Goal: Task Accomplishment & Management: Manage account settings

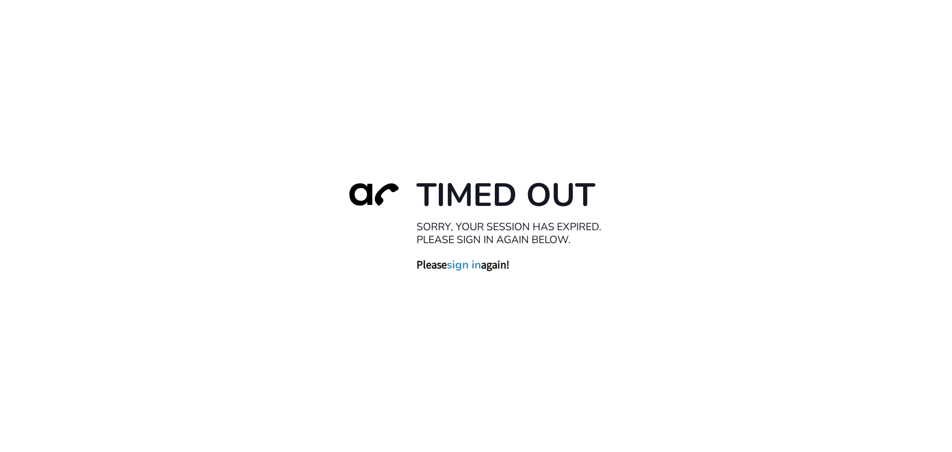
click at [461, 263] on link "sign in" at bounding box center [464, 264] width 34 height 14
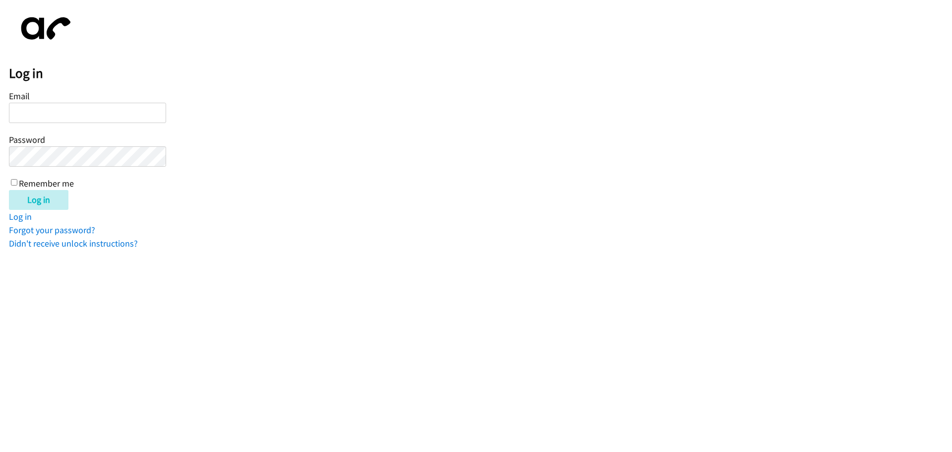
click at [28, 111] on input "Email" at bounding box center [87, 113] width 157 height 20
type input "dthomas@lendingpoint.com"
click at [38, 194] on input "Log in" at bounding box center [39, 200] width 60 height 20
